Goal: Find specific page/section: Locate item on page

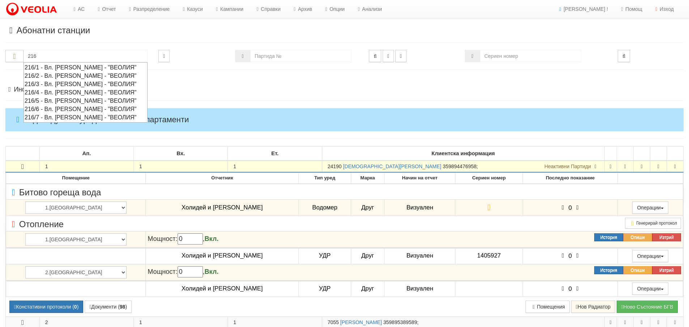
click at [110, 100] on div "216/5 - Вл. Варненчик - "ВЕОЛИЯ"" at bounding box center [86, 101] width 122 height 8
type input "216/5 - Вл. Варненчик - "ВЕОЛИЯ""
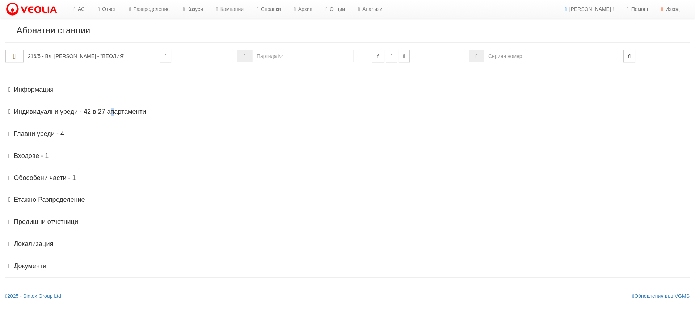
click at [100, 113] on h4 "Индивидуални уреди - 42 в 27 апартаменти" at bounding box center [347, 111] width 684 height 7
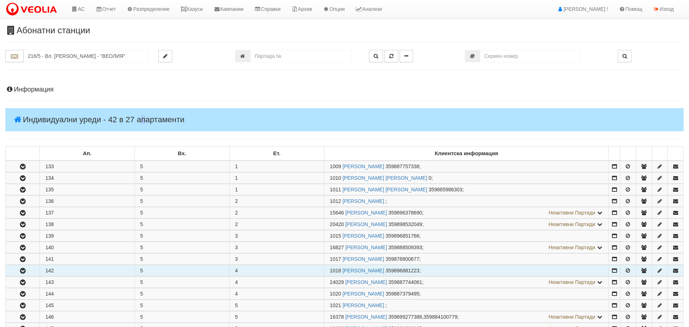
scroll to position [72, 0]
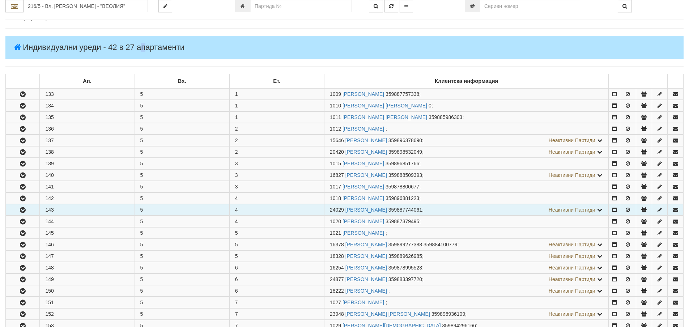
click at [21, 209] on icon "button" at bounding box center [22, 210] width 9 height 5
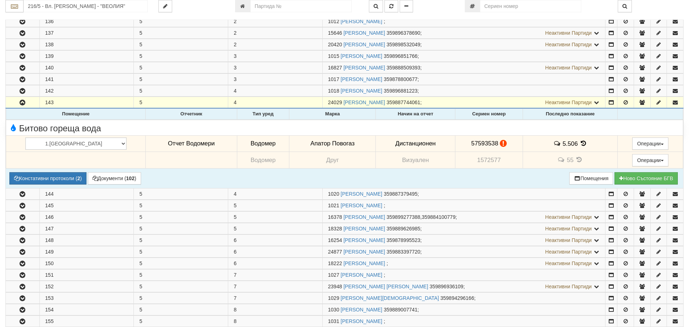
scroll to position [181, 0]
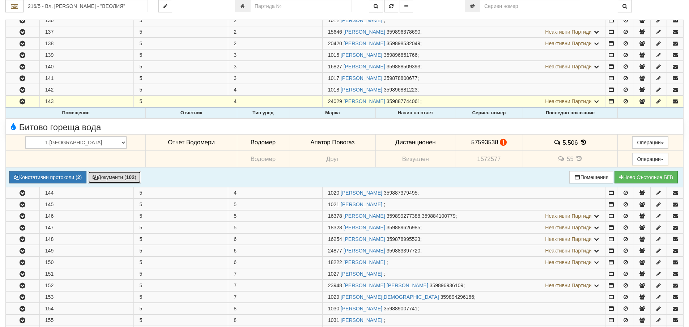
click at [124, 176] on button "Документи ( 102 )" at bounding box center [114, 177] width 53 height 12
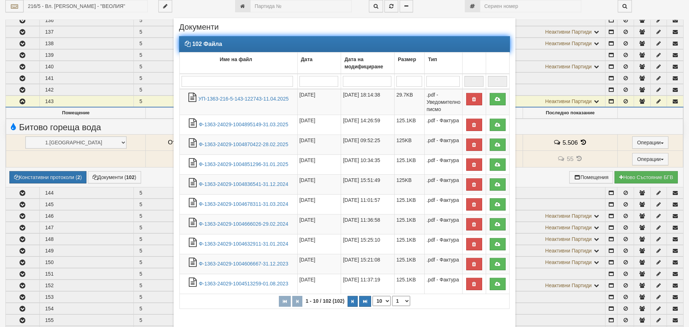
click at [210, 81] on input "search" at bounding box center [237, 81] width 111 height 11
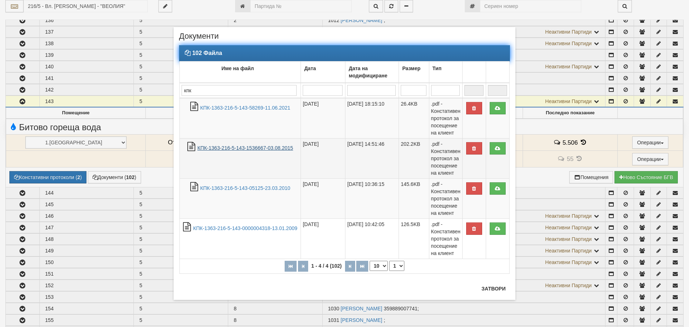
type input "кпк"
click at [261, 148] on link "КПК-1363-216-5-143-1536667-03.08.2015" at bounding box center [246, 148] width 96 height 6
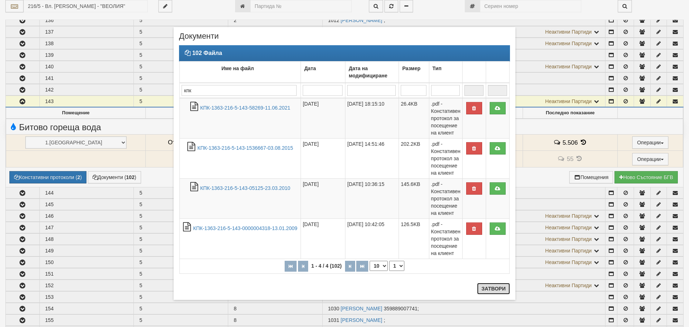
click at [494, 289] on button "Затвори" at bounding box center [493, 289] width 33 height 12
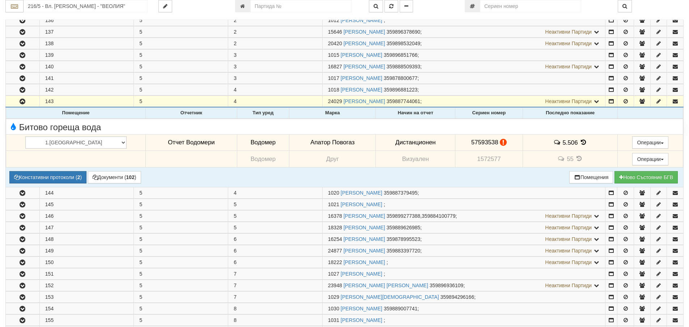
click at [580, 141] on icon at bounding box center [584, 142] width 8 height 6
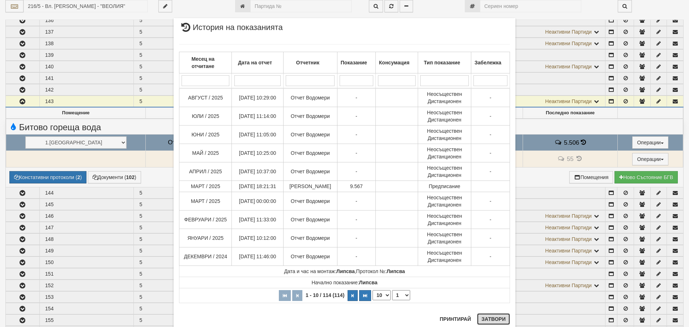
click at [488, 318] on button "Затвори" at bounding box center [493, 319] width 33 height 12
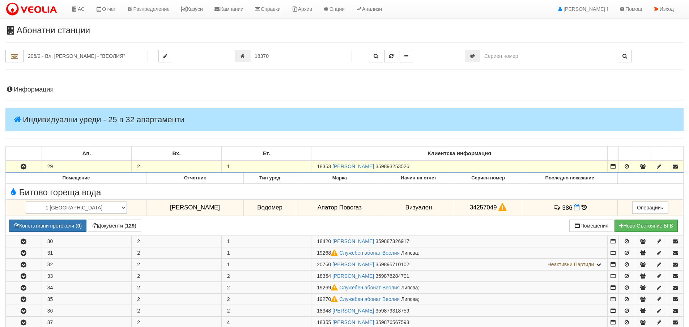
scroll to position [289, 0]
